Goal: Information Seeking & Learning: Learn about a topic

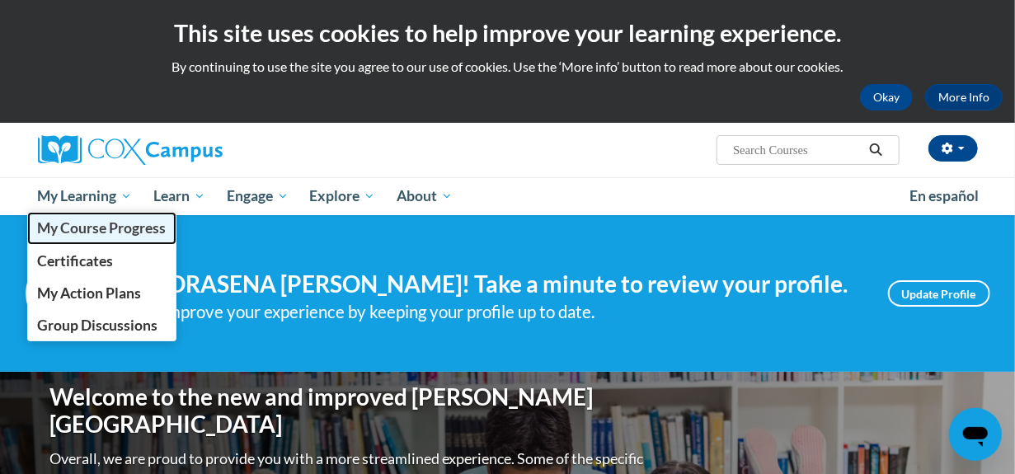
click at [66, 224] on span "My Course Progress" at bounding box center [101, 227] width 129 height 17
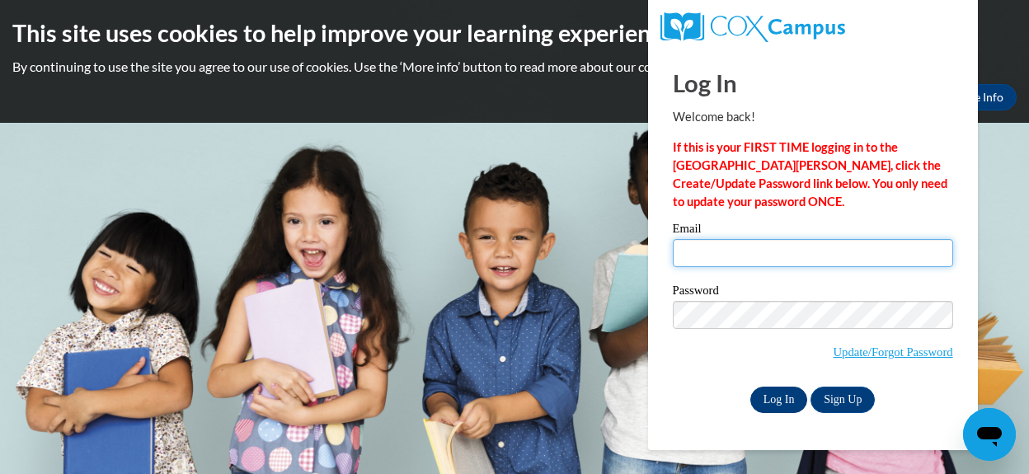
type input "[EMAIL_ADDRESS][DOMAIN_NAME]"
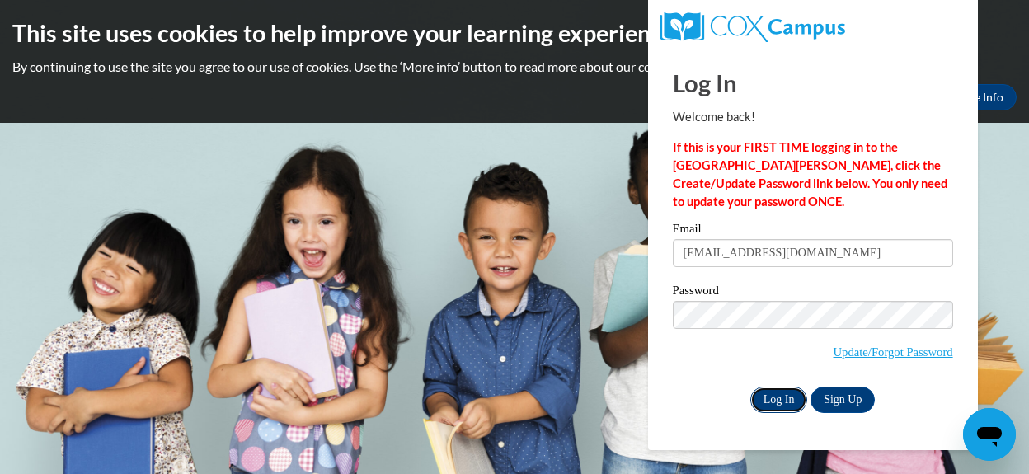
click at [786, 397] on input "Log In" at bounding box center [779, 400] width 58 height 26
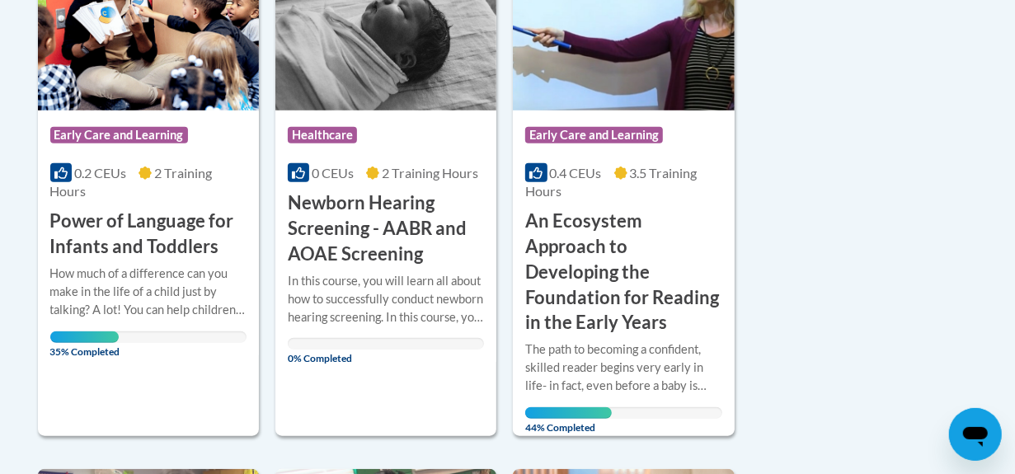
scroll to position [527, 0]
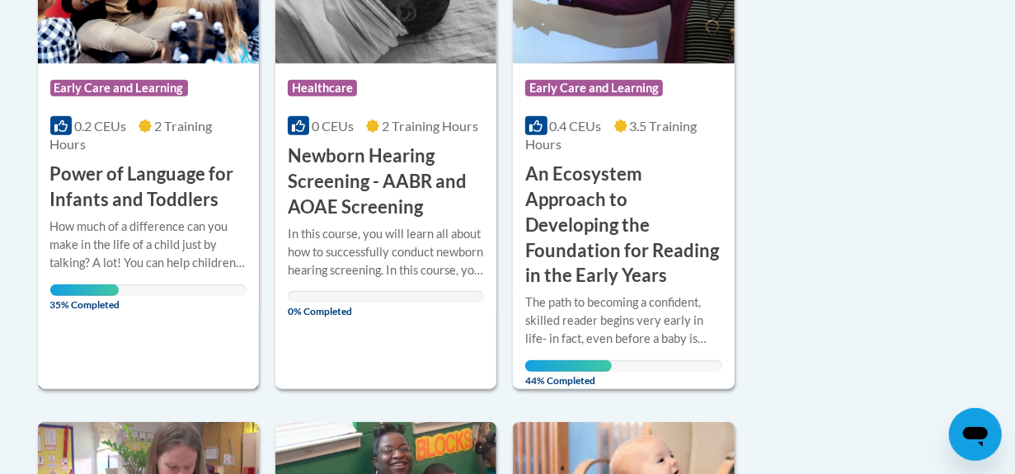
click at [166, 250] on div "How much of a difference can you make in the life of a child just by talking? A…" at bounding box center [148, 245] width 196 height 54
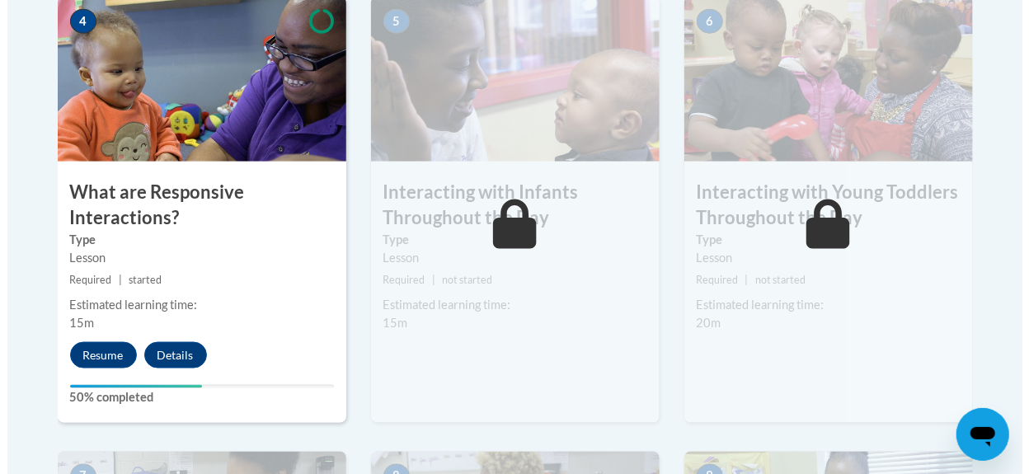
scroll to position [1055, 0]
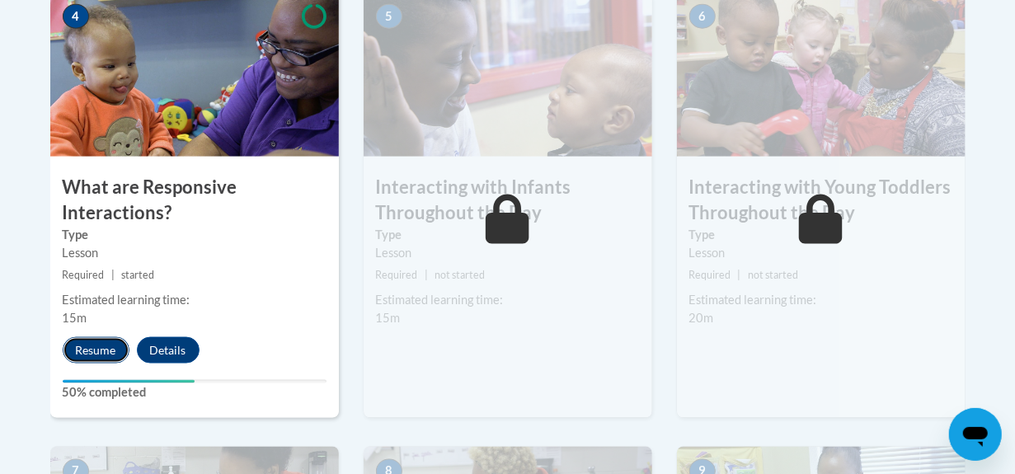
click at [81, 344] on button "Resume" at bounding box center [96, 350] width 67 height 26
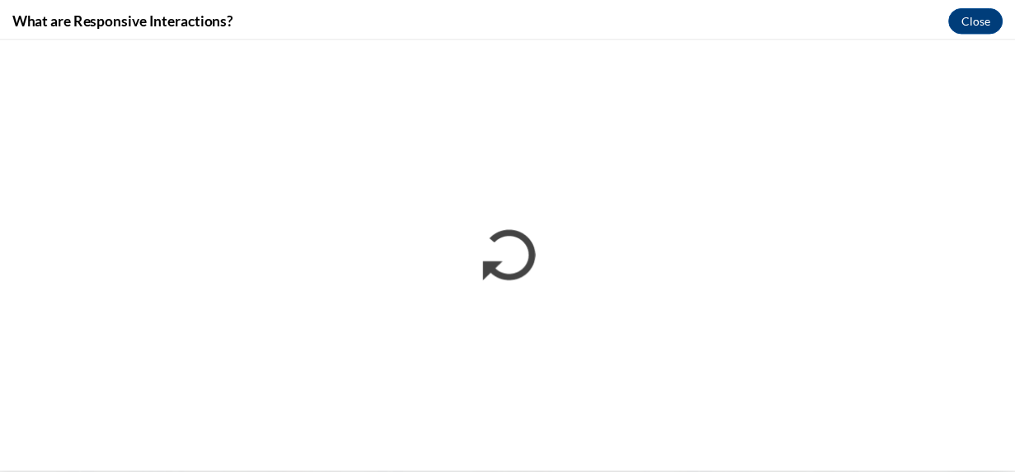
scroll to position [0, 0]
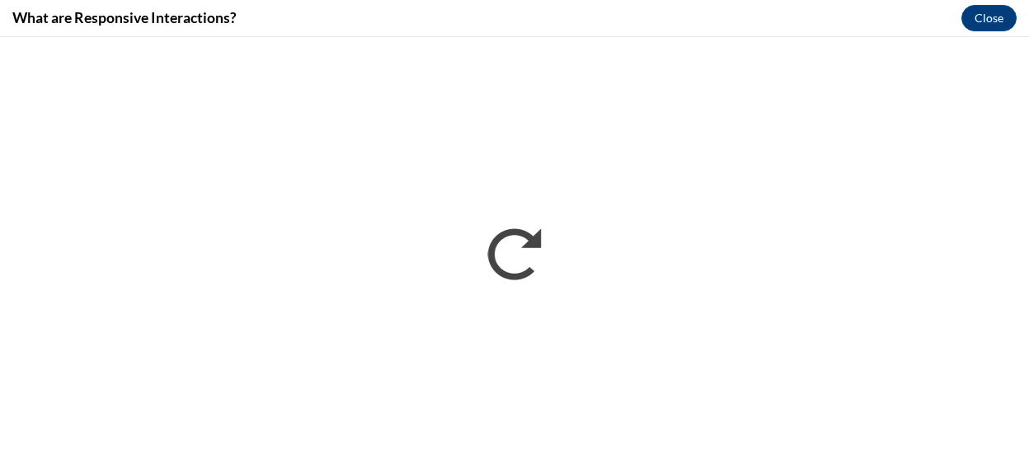
drag, startPoint x: 1019, startPoint y: 13, endPoint x: 1019, endPoint y: 33, distance: 19.8
click at [1014, 33] on div "What are Responsive Interactions? Close" at bounding box center [514, 18] width 1029 height 37
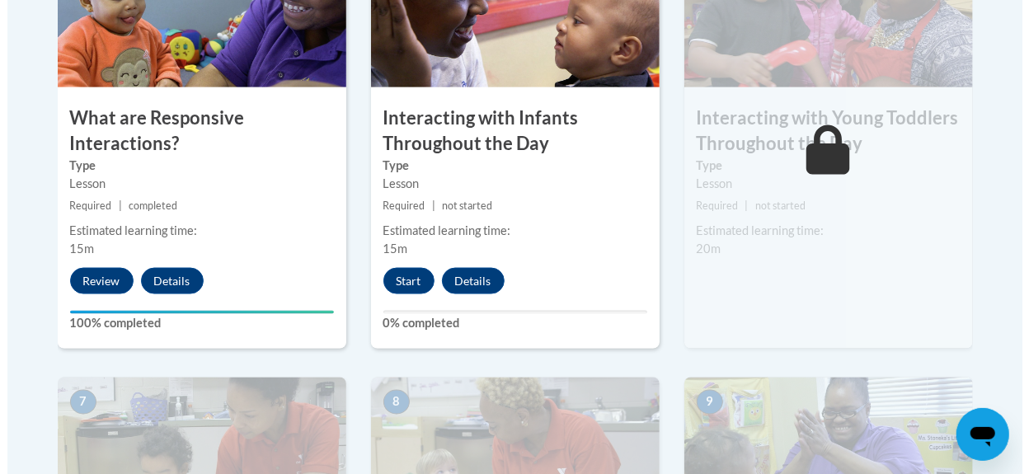
scroll to position [1121, 0]
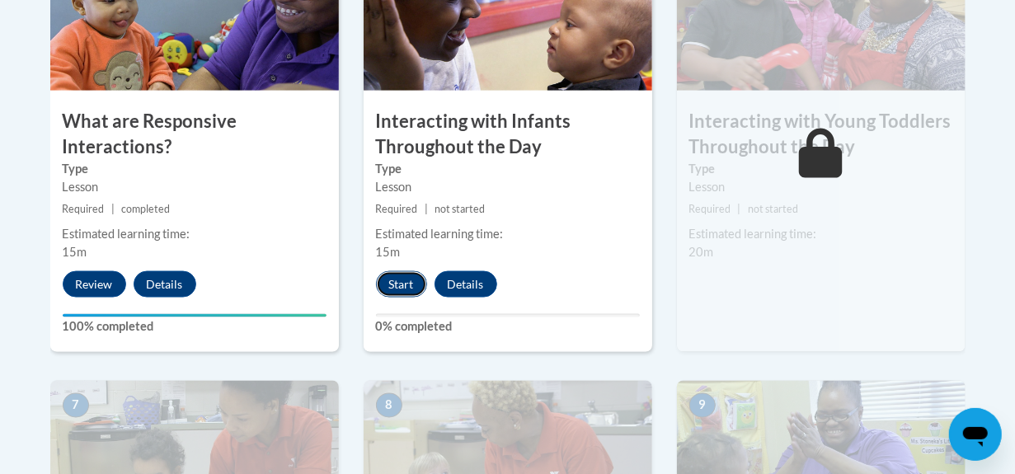
click at [385, 285] on button "Start" at bounding box center [401, 284] width 51 height 26
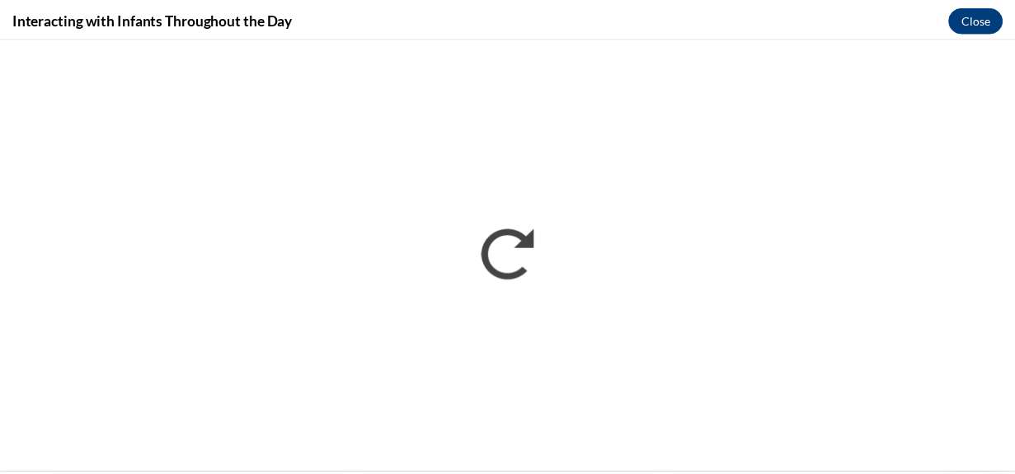
scroll to position [0, 0]
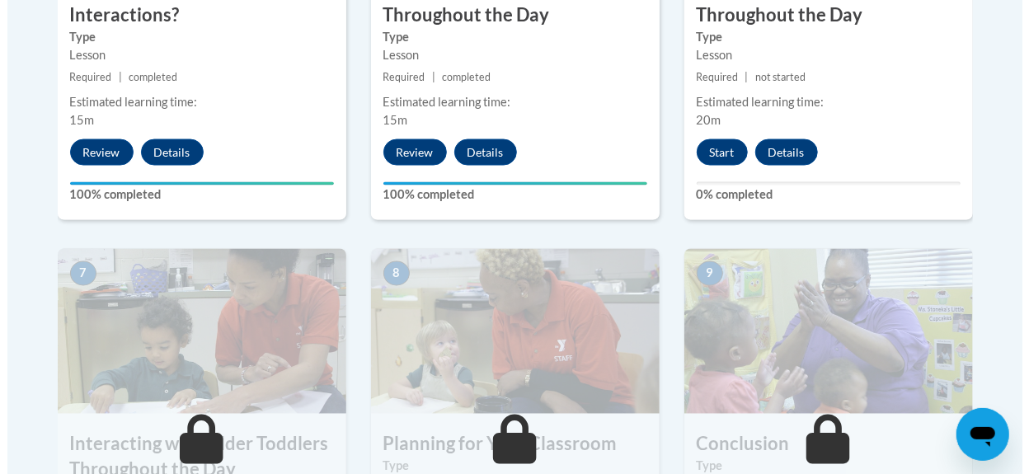
scroll to position [1220, 0]
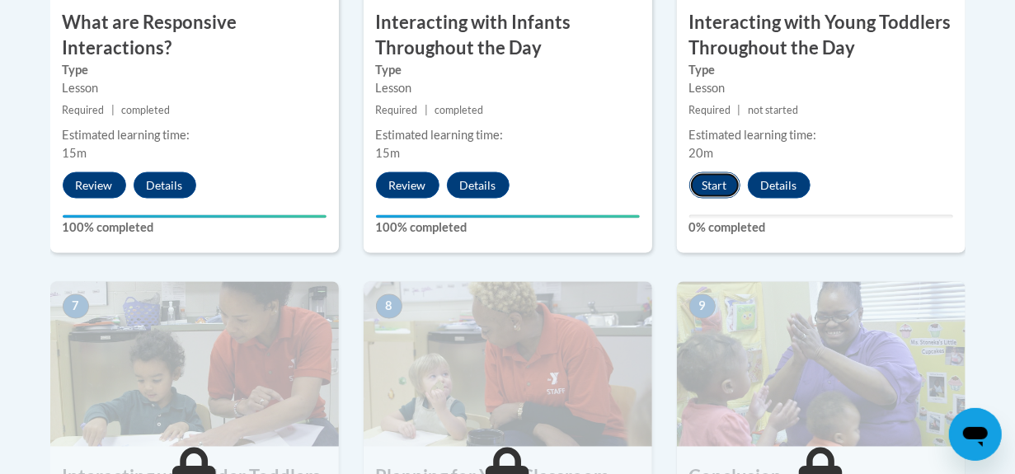
click at [724, 180] on button "Start" at bounding box center [714, 185] width 51 height 26
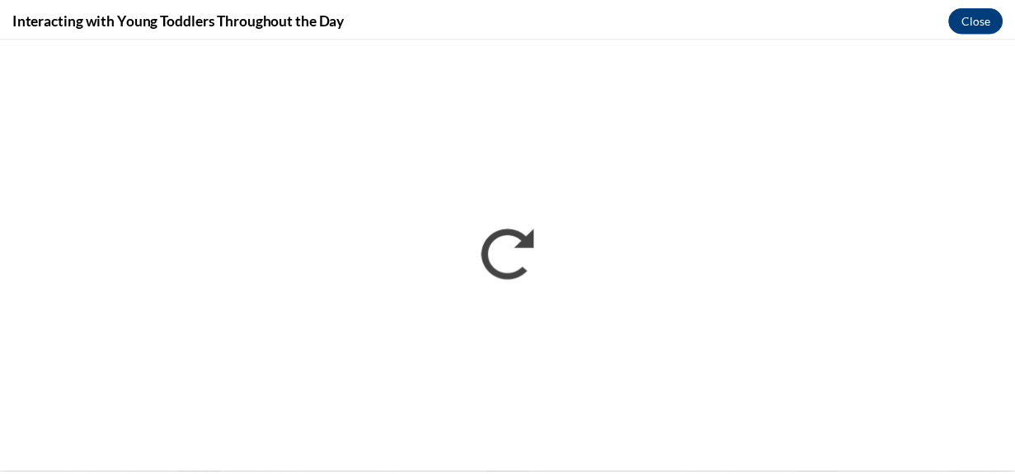
scroll to position [0, 0]
